Goal: Information Seeking & Learning: Find specific fact

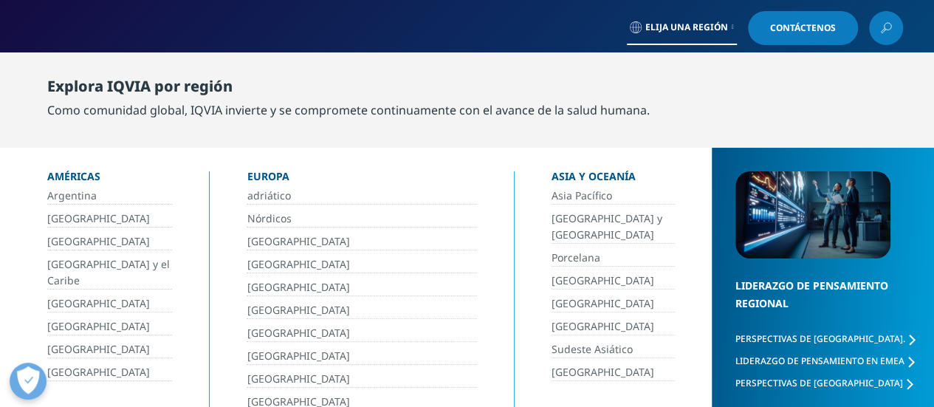
click at [66, 348] on font "[GEOGRAPHIC_DATA]" at bounding box center [98, 349] width 103 height 14
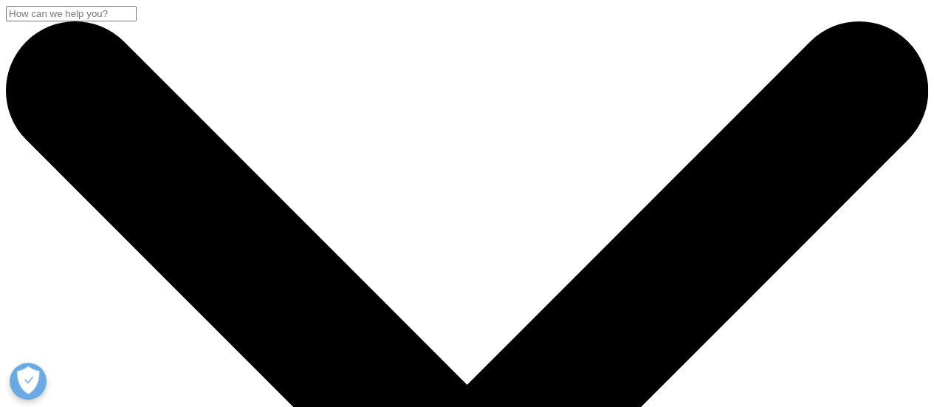
click at [137, 21] on input "Buscar" at bounding box center [71, 14] width 131 height 16
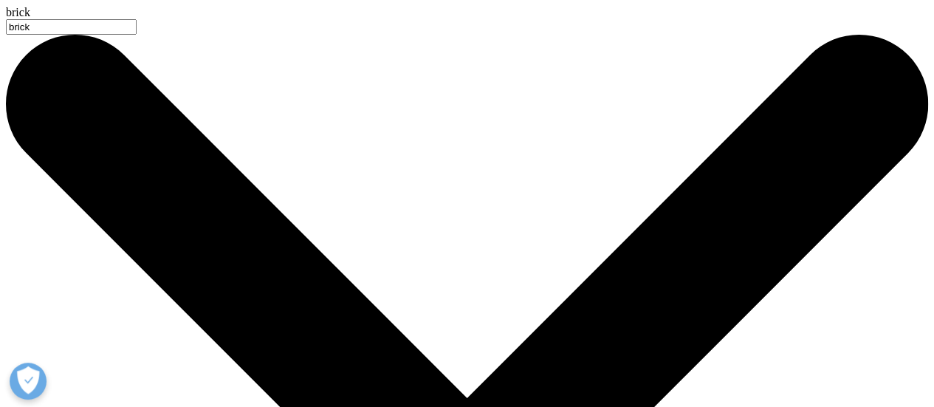
type input "brick"
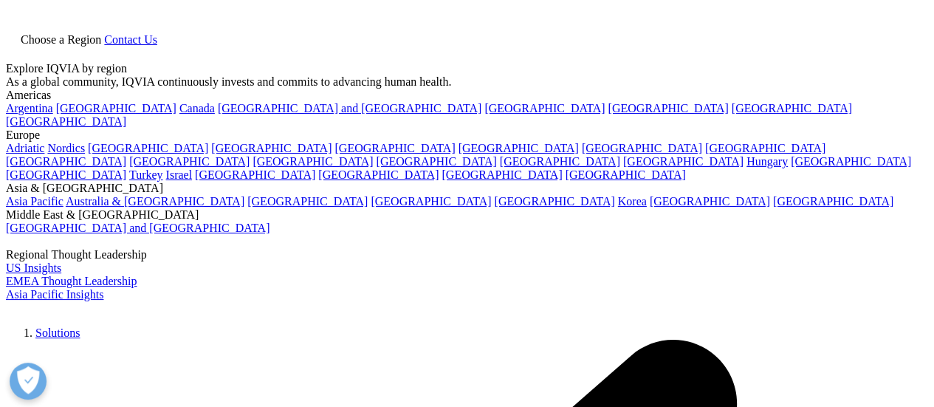
type input "brick"
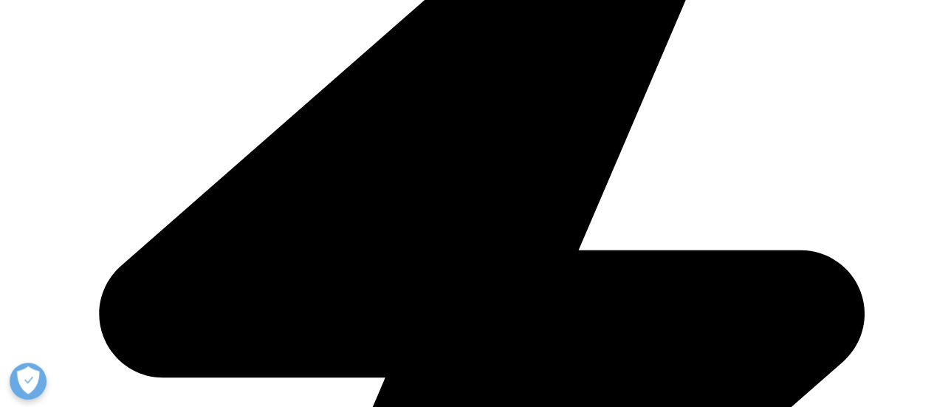
scroll to position [1682, 0]
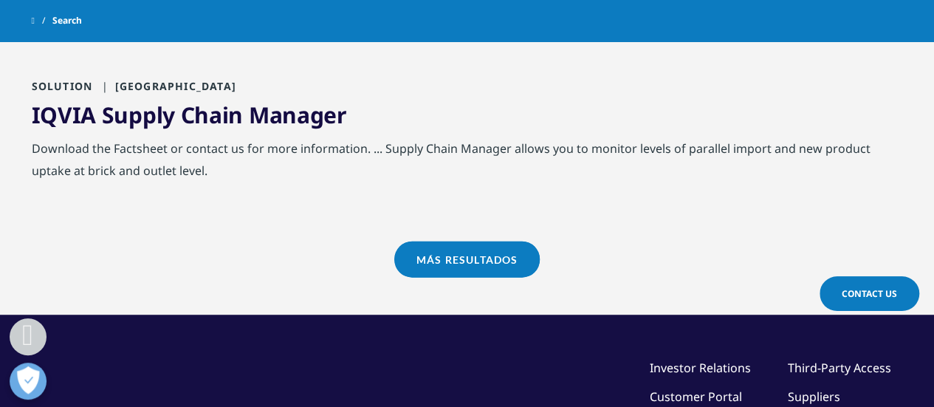
click at [731, 185] on div "Download the Factsheet or contact us for more information. ... Supply Chain Man…" at bounding box center [467, 163] width 871 height 52
